Goal: Navigation & Orientation: Go to known website

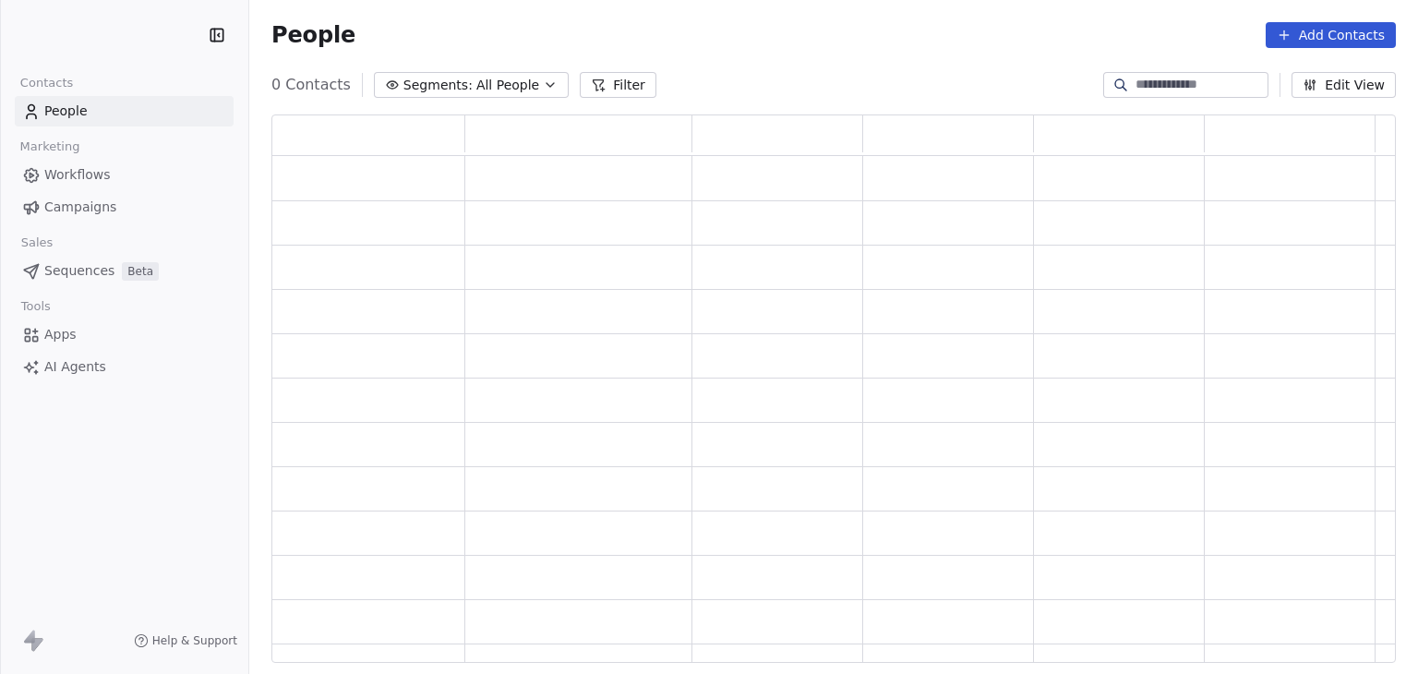
scroll to position [534, 1110]
